Goal: Task Accomplishment & Management: Manage account settings

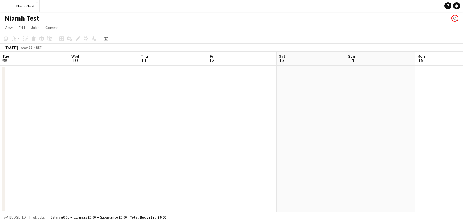
scroll to position [0, 117]
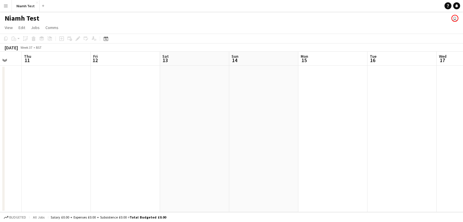
click at [3, 6] on button "Menu" at bounding box center [6, 6] width 12 height 12
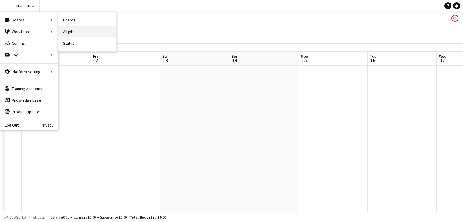
click at [74, 28] on link "All jobs" at bounding box center [87, 32] width 58 height 12
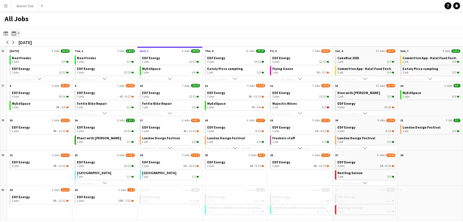
click at [18, 32] on app-action-btn "Month view / Day view" at bounding box center [15, 33] width 10 height 7
click at [39, 54] on link "Day view by Job" at bounding box center [31, 54] width 32 height 5
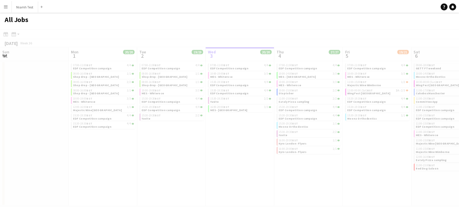
scroll to position [0, 138]
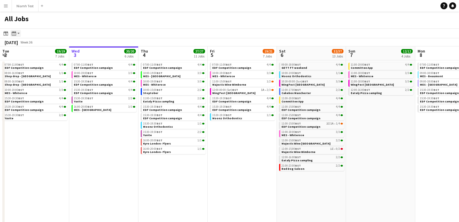
click at [15, 31] on icon "Month view / Day view" at bounding box center [14, 33] width 5 height 5
click at [29, 43] on link "Day view by Board" at bounding box center [31, 44] width 32 height 5
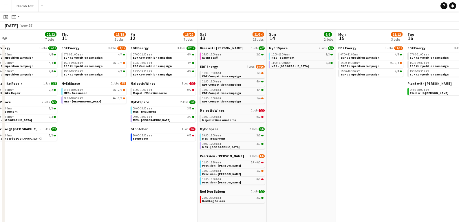
scroll to position [0, 219]
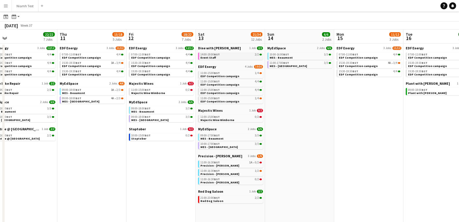
click at [238, 58] on link "14:00-19:00 BST 2/2 Event Staff" at bounding box center [230, 55] width 61 height 7
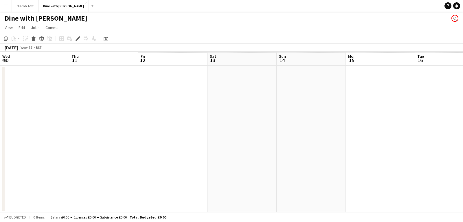
scroll to position [0, 199]
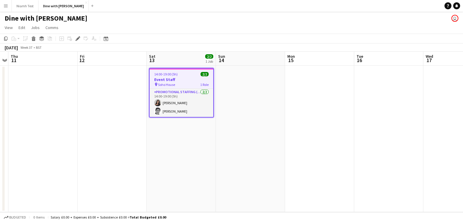
click at [180, 77] on h3 "Event Staff" at bounding box center [182, 79] width 64 height 5
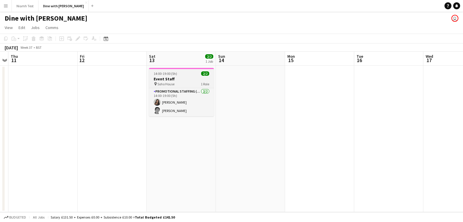
click at [182, 84] on div "pin Soho House 1 Role" at bounding box center [181, 83] width 65 height 5
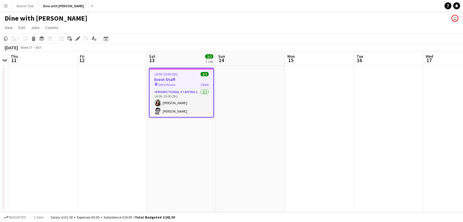
click at [78, 38] on icon at bounding box center [77, 38] width 3 height 3
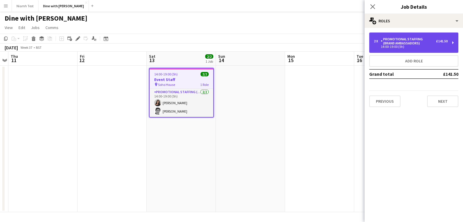
click at [446, 46] on div "14:00-19:00 (5h)" at bounding box center [411, 46] width 74 height 3
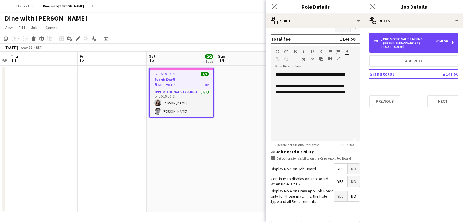
scroll to position [171, 0]
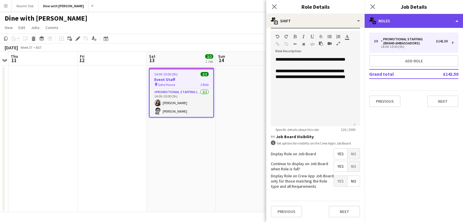
click at [439, 24] on div "multiple-users-add Roles" at bounding box center [414, 21] width 98 height 14
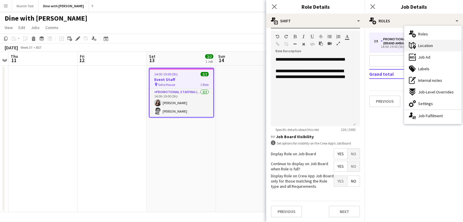
click at [431, 48] on div "maps-pin-1 Location" at bounding box center [433, 46] width 57 height 12
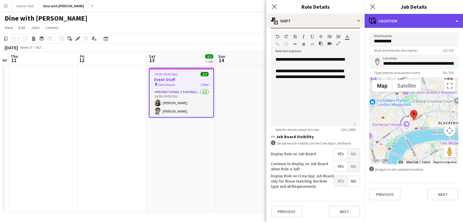
click at [430, 22] on div "maps-pin-1 Location" at bounding box center [414, 21] width 98 height 14
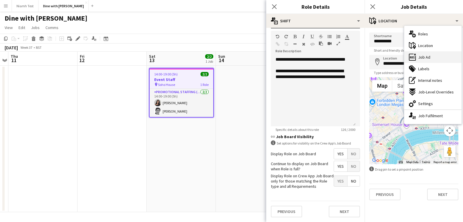
click at [427, 58] on span "Job Ad" at bounding box center [424, 56] width 12 height 5
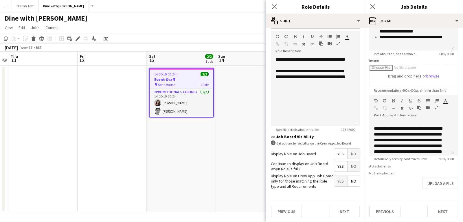
scroll to position [123, 0]
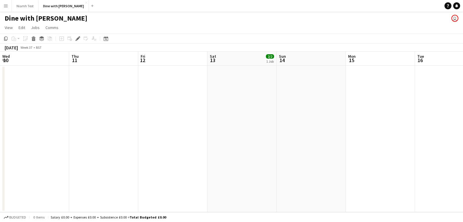
scroll to position [0, 199]
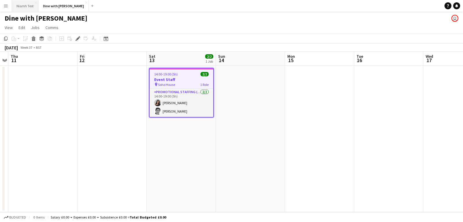
drag, startPoint x: 66, startPoint y: 2, endPoint x: 32, endPoint y: 4, distance: 33.9
click at [85, 2] on app-icon "Close" at bounding box center [86, 2] width 2 height 2
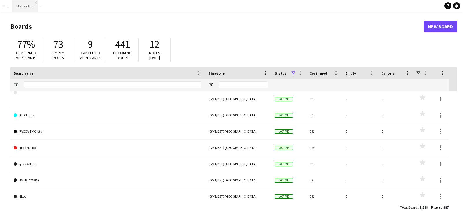
click at [35, 1] on app-icon "Close" at bounding box center [36, 2] width 2 height 2
